Goal: Navigation & Orientation: Find specific page/section

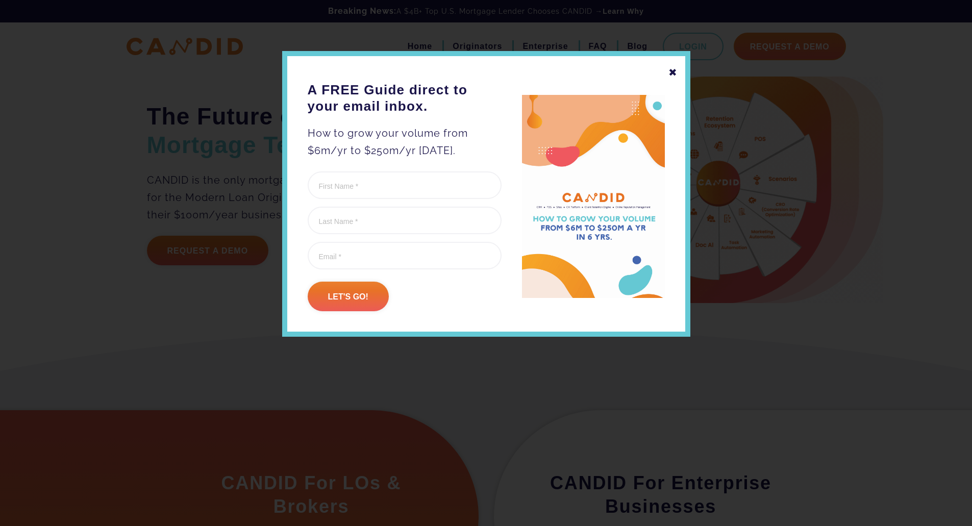
click at [675, 74] on div "✖" at bounding box center [672, 72] width 9 height 17
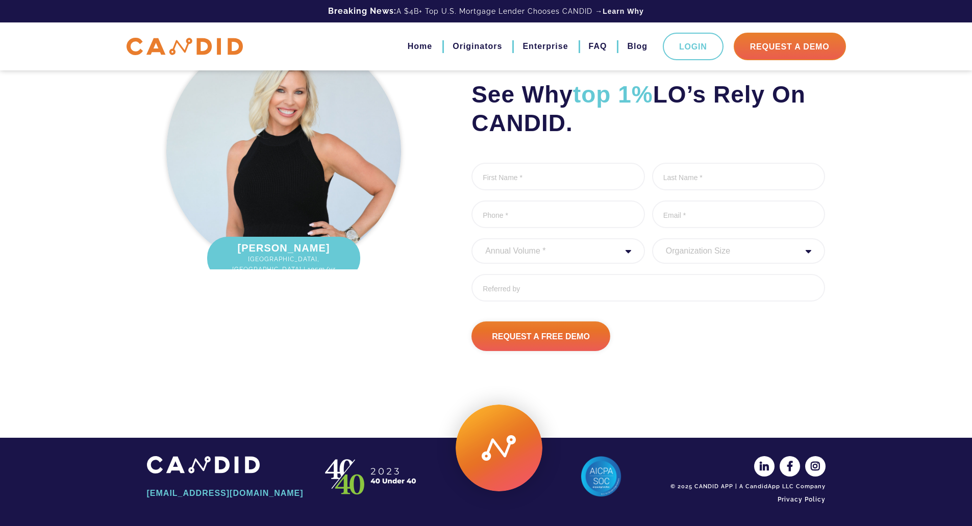
scroll to position [1305, 0]
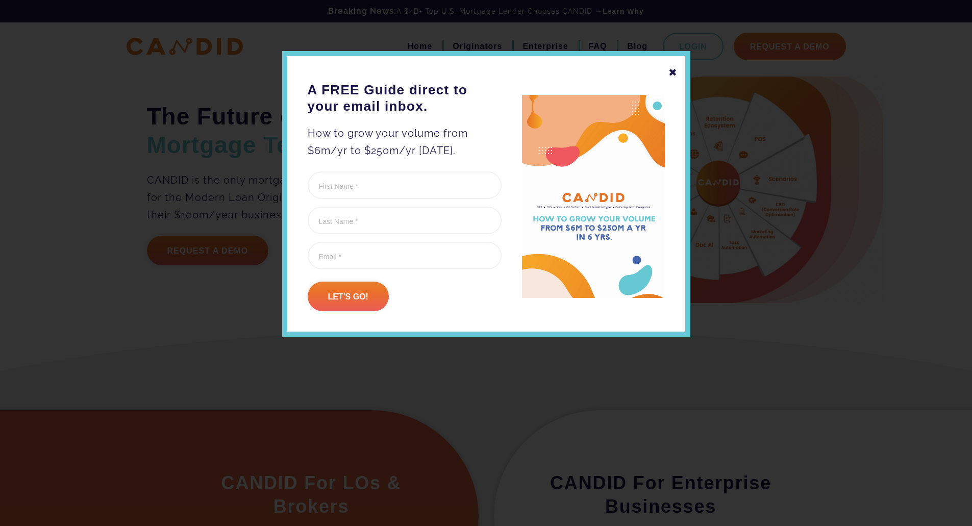
click at [674, 80] on div "✖" at bounding box center [672, 72] width 9 height 17
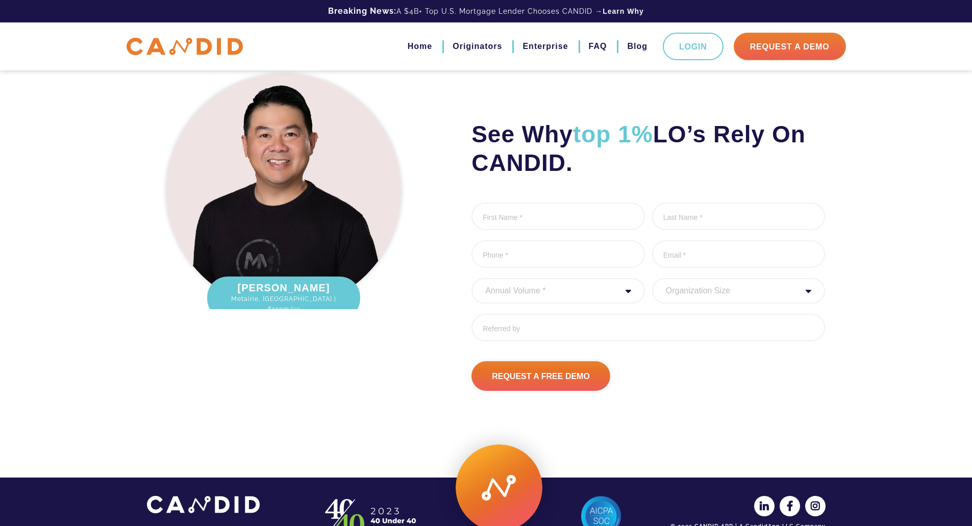
scroll to position [1306, 0]
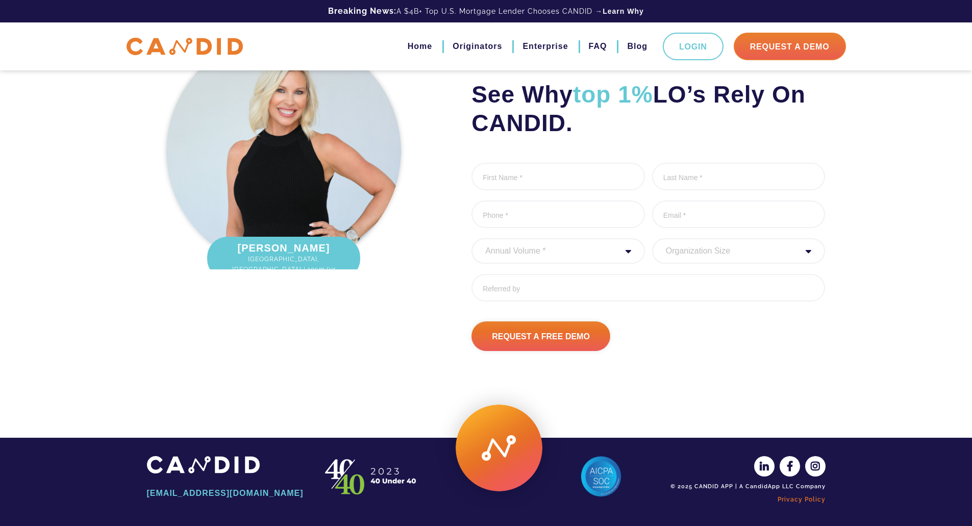
click at [801, 501] on link "Privacy Policy" at bounding box center [746, 499] width 158 height 17
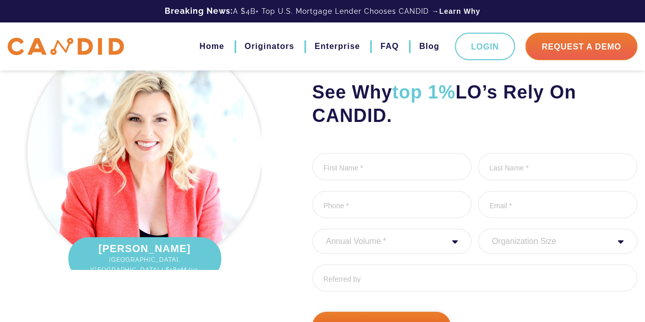
scroll to position [1259, 0]
